Goal: Task Accomplishment & Management: Complete application form

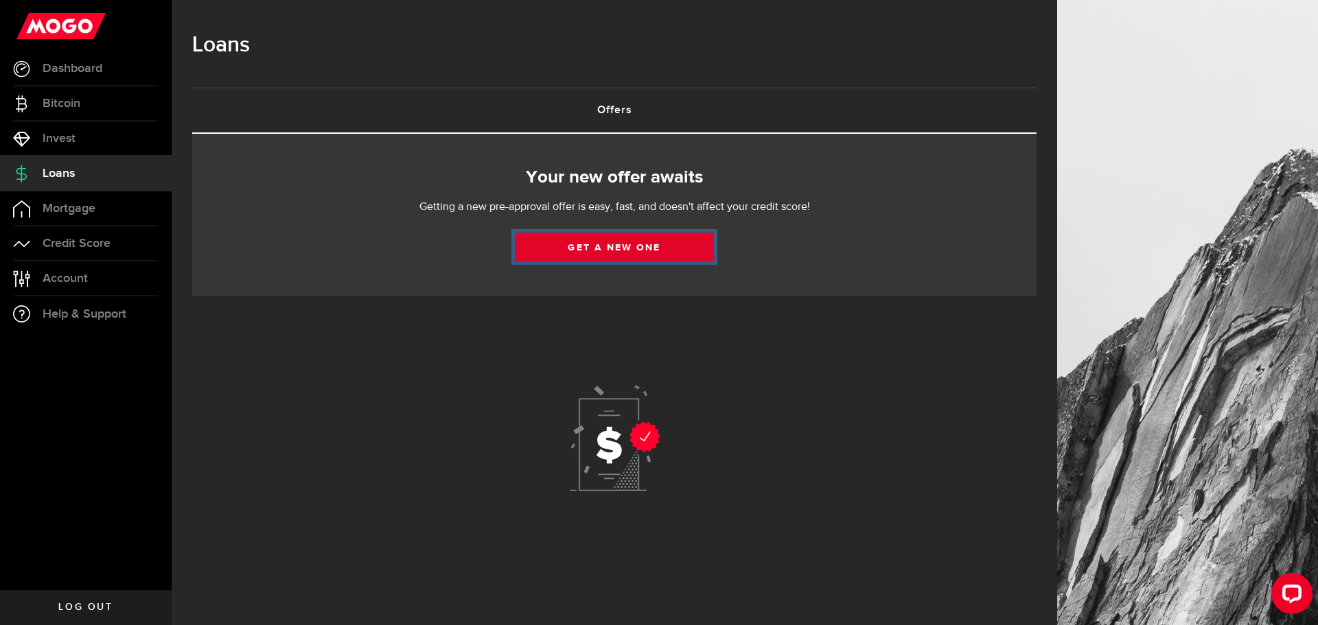
click at [632, 253] on link "Get a new one" at bounding box center [614, 247] width 199 height 29
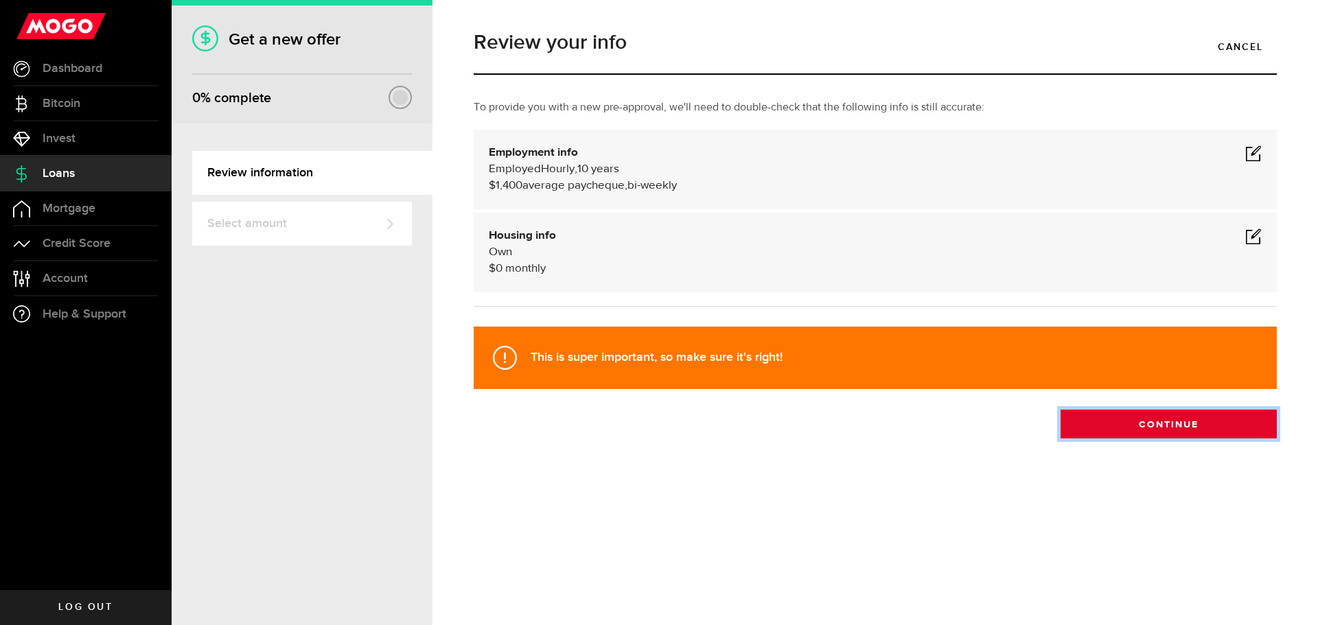
click at [1109, 431] on button "Continue" at bounding box center [1169, 424] width 216 height 29
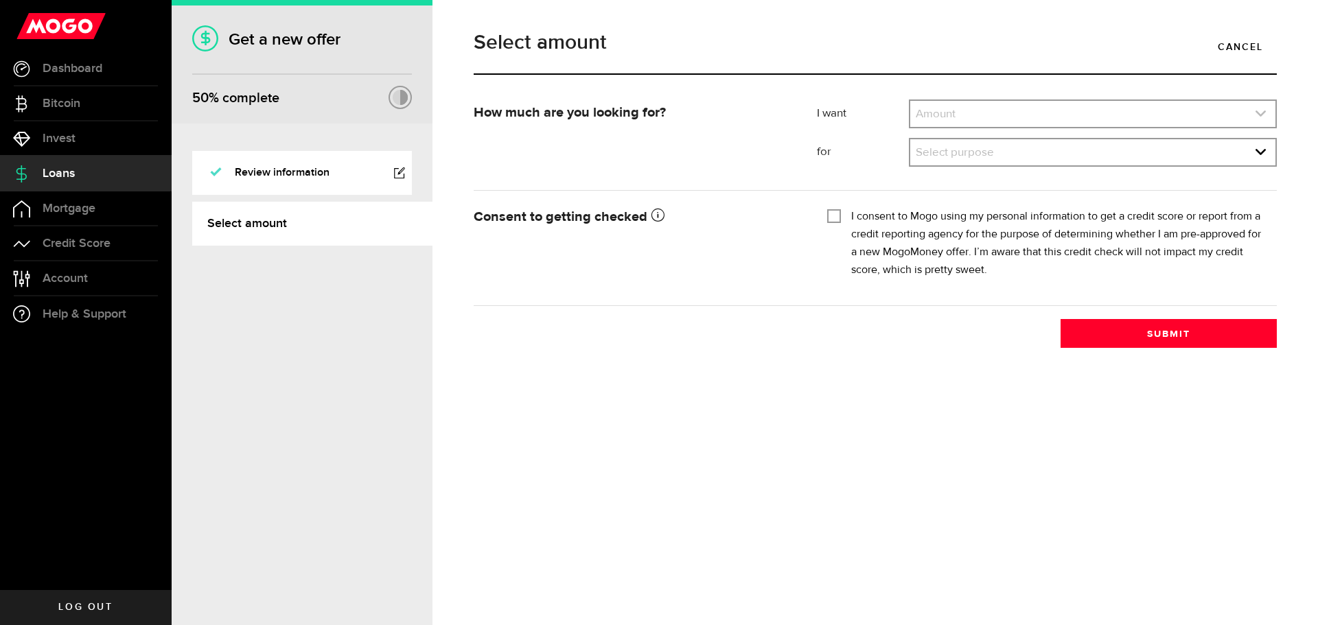
click at [951, 111] on link "expand select" at bounding box center [1092, 114] width 365 height 26
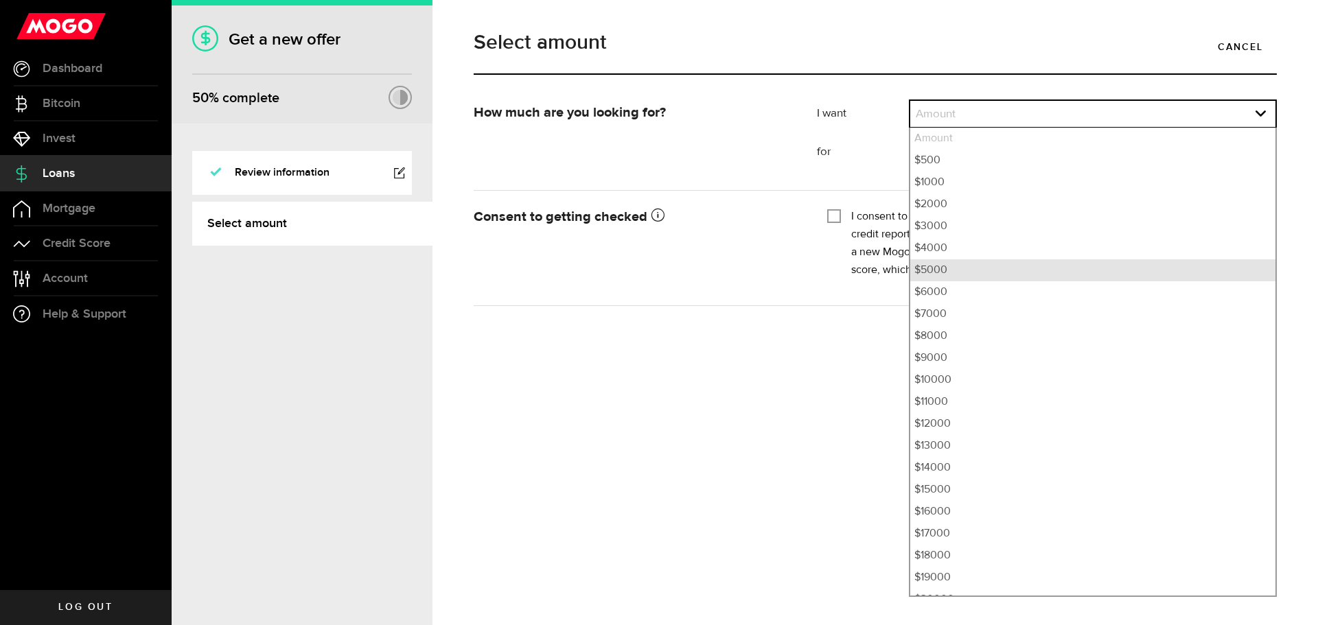
click at [925, 266] on li "$5000" at bounding box center [1092, 270] width 365 height 22
select select "5000"
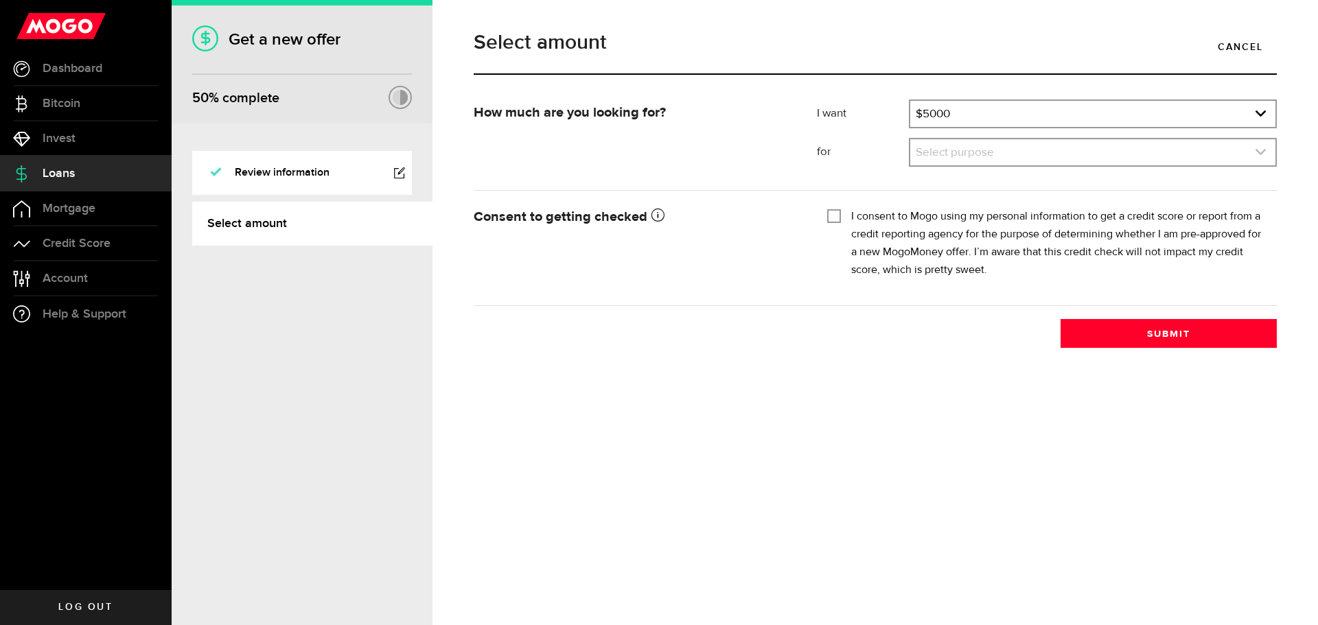
click at [961, 151] on link "expand select" at bounding box center [1092, 152] width 365 height 26
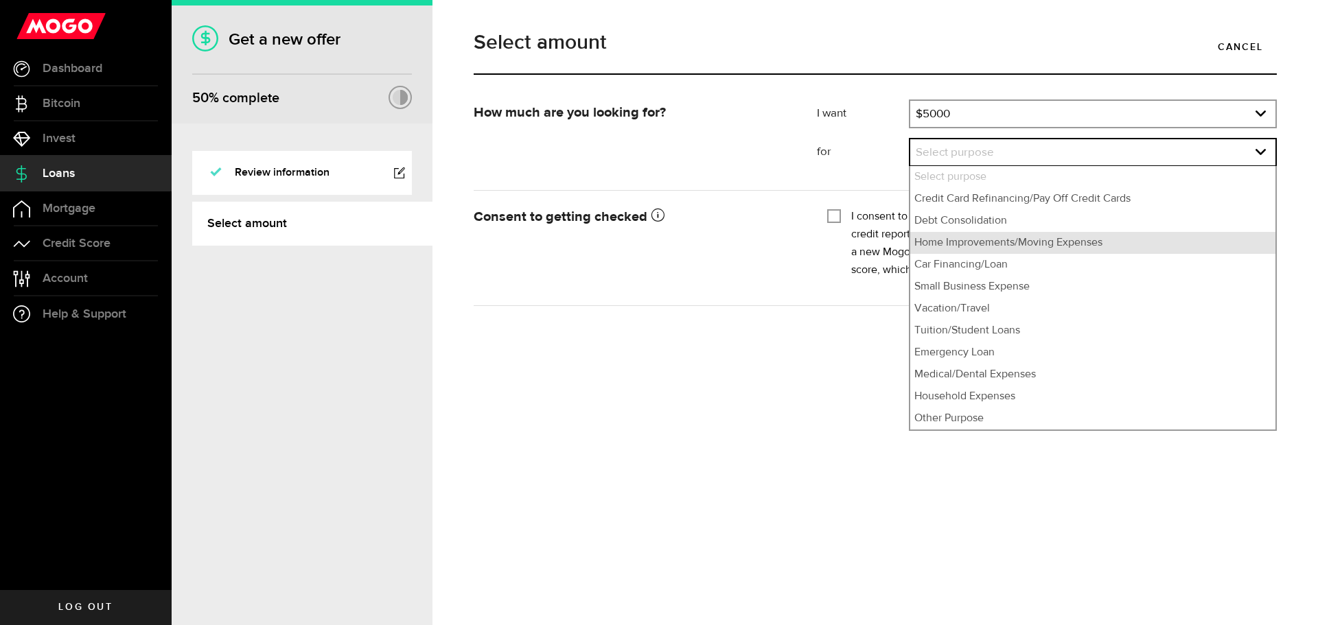
click at [961, 244] on li "Home Improvements/Moving Expenses" at bounding box center [1092, 243] width 365 height 22
select select "Home Improvements/Moving Expenses"
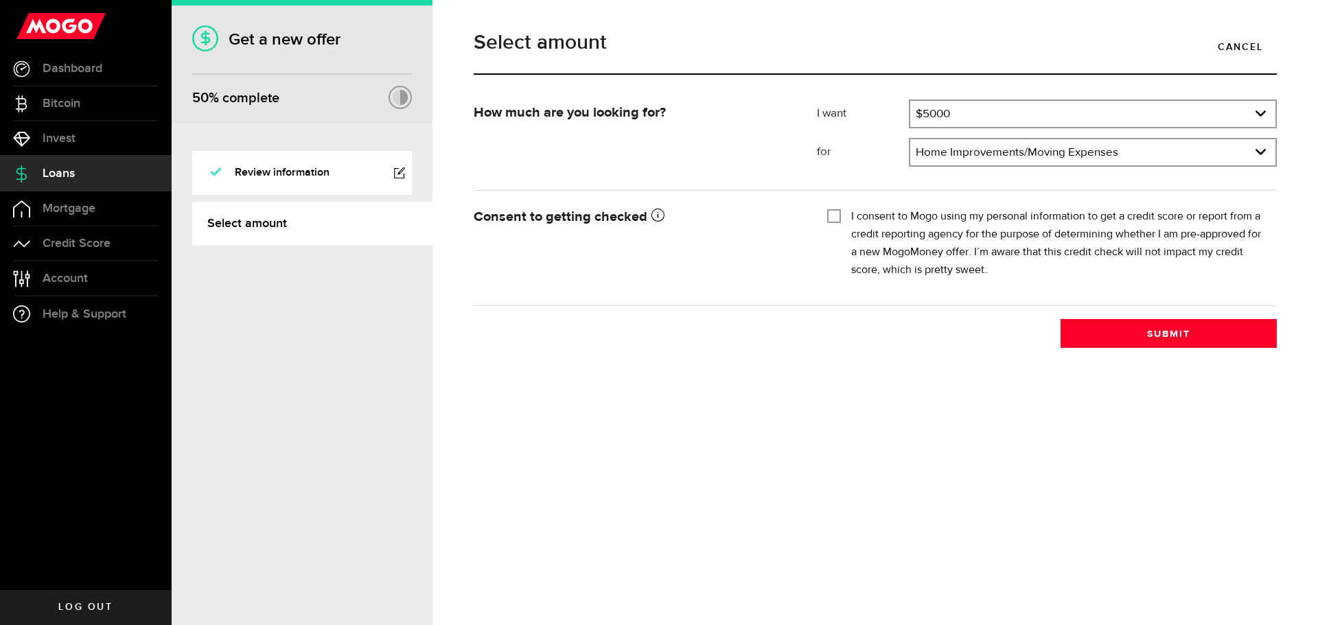
click at [833, 211] on input "I consent to Mogo using my personal information to get a credit score or report…" at bounding box center [834, 215] width 14 height 14
checkbox input "true"
click at [1223, 329] on button "Submit" at bounding box center [1169, 333] width 216 height 29
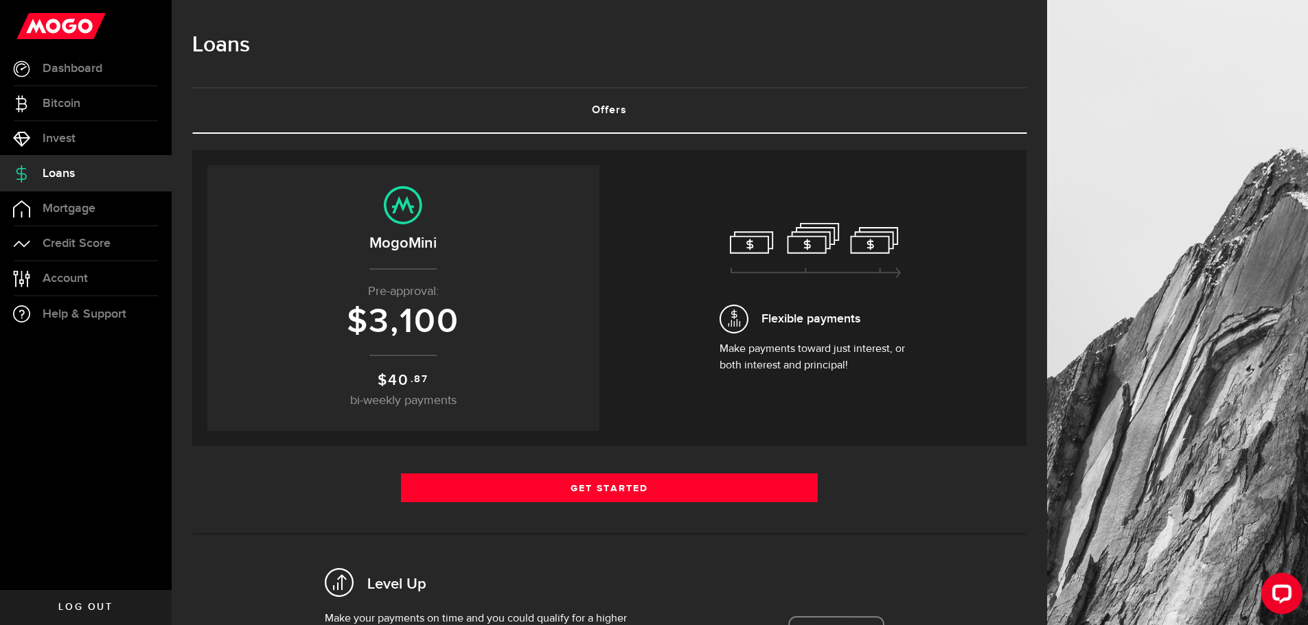
click at [62, 603] on span "Log out" at bounding box center [85, 608] width 54 height 10
